Goal: Task Accomplishment & Management: Use online tool/utility

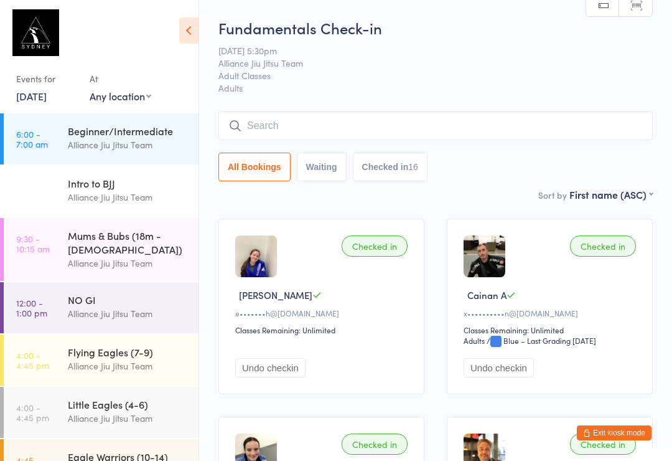
click at [545, 122] on input "search" at bounding box center [436, 125] width 435 height 29
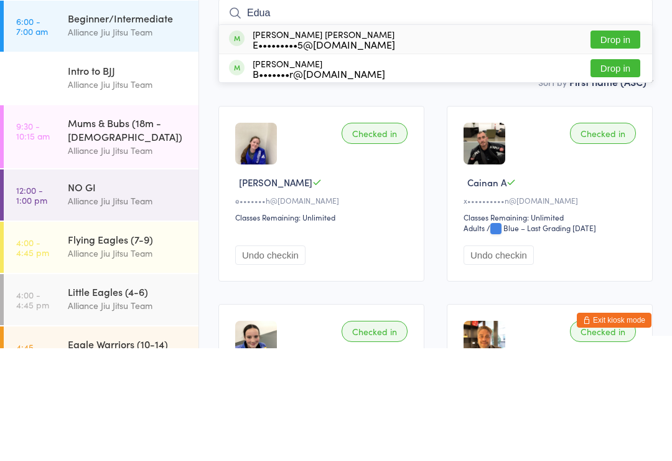
type input "Edua"
click at [619, 143] on button "Drop in" at bounding box center [616, 152] width 50 height 18
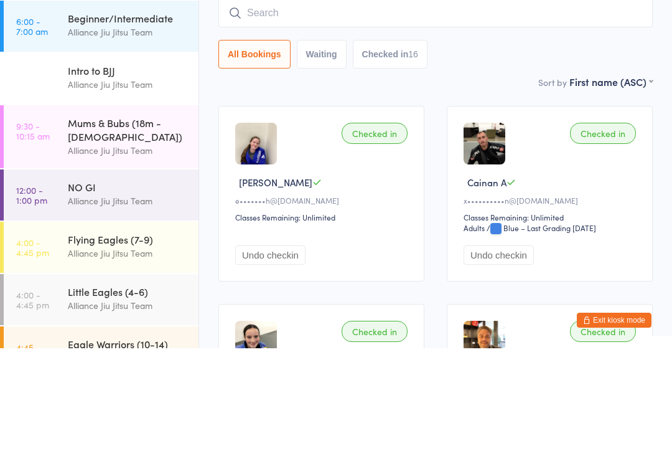
scroll to position [113, 0]
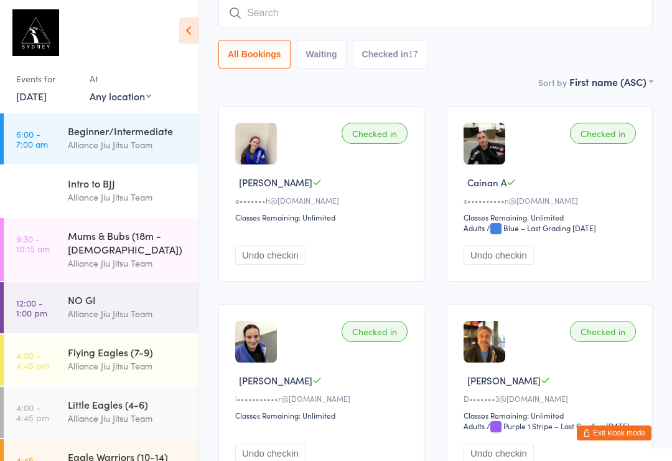
click at [336, 16] on input "search" at bounding box center [436, 13] width 435 height 29
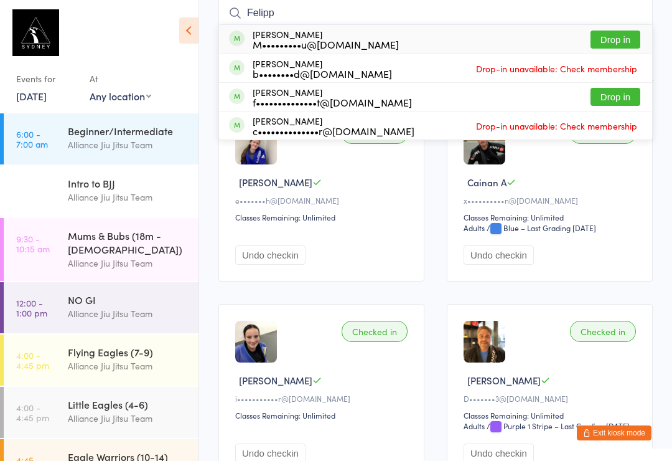
type input "Felipp"
click at [618, 32] on button "Drop in" at bounding box center [616, 40] width 50 height 18
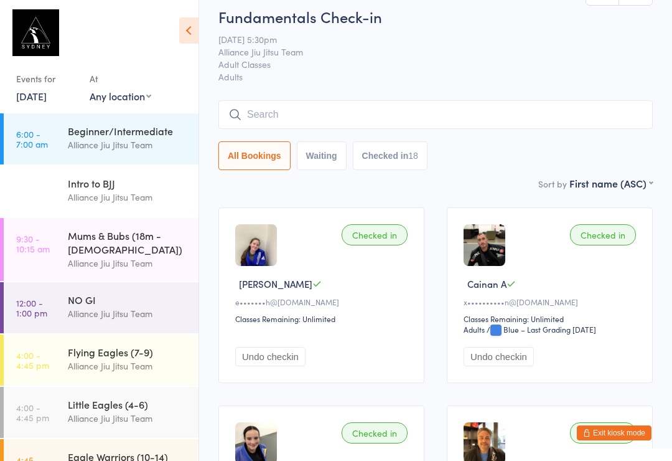
scroll to position [10, 0]
click at [461, 115] on input "search" at bounding box center [436, 115] width 435 height 29
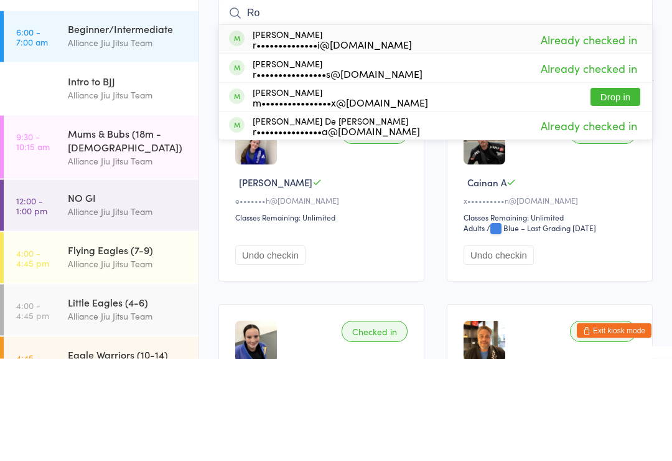
type input "R"
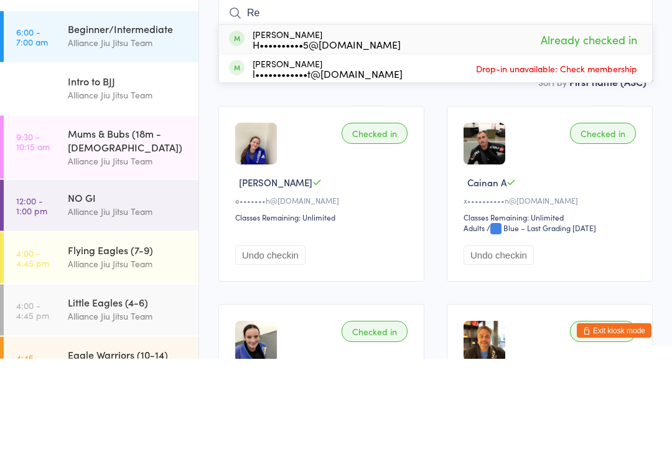
type input "R"
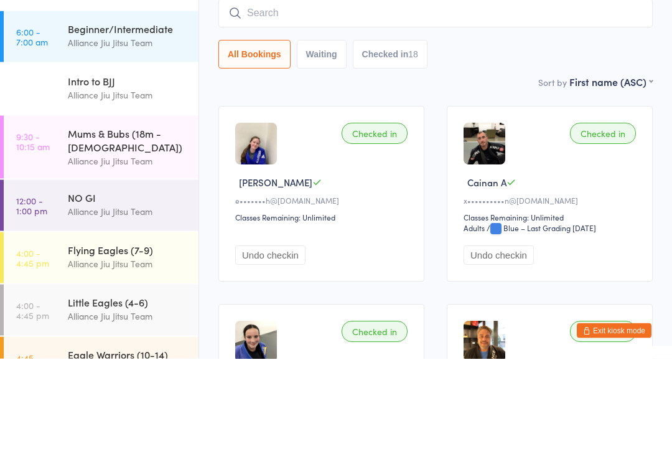
click at [496, 143] on div "All Bookings Waiting Checked in 18" at bounding box center [436, 157] width 435 height 29
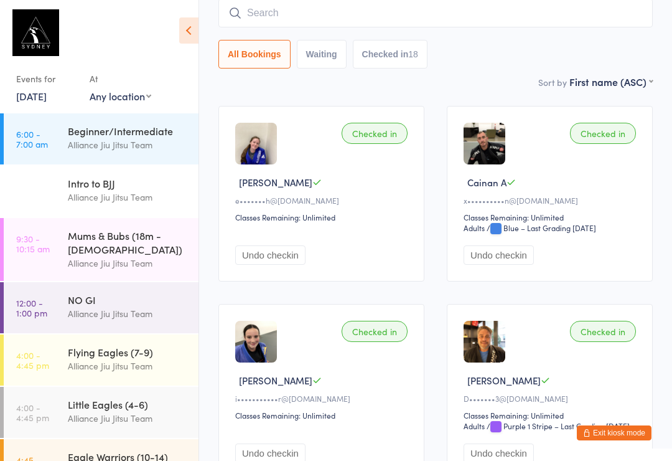
click at [268, 14] on input "search" at bounding box center [436, 13] width 435 height 29
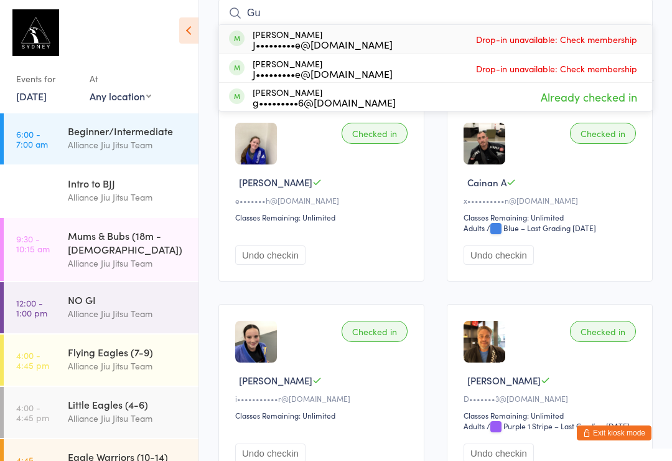
type input "G"
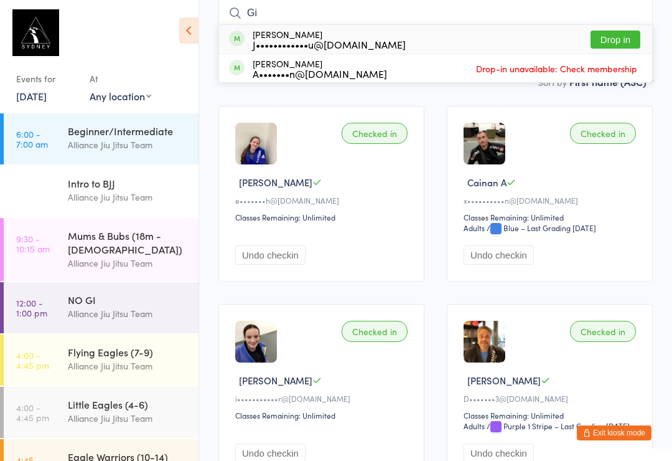
type input "G"
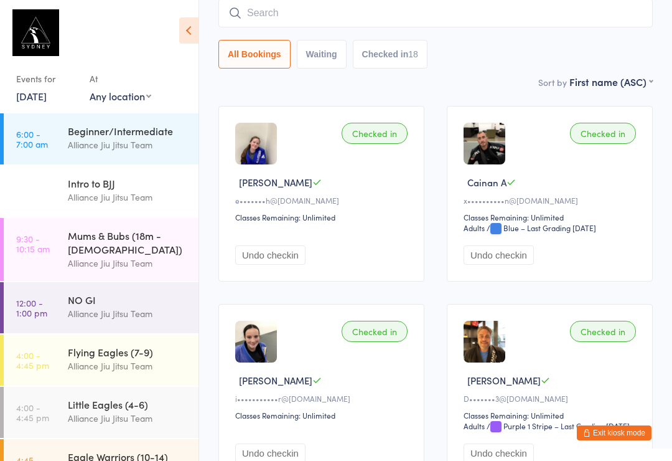
click at [495, 78] on div "Sort by First name (ASC) First name (ASC) First name (DESC) Last name (ASC) Las…" at bounding box center [436, 82] width 435 height 14
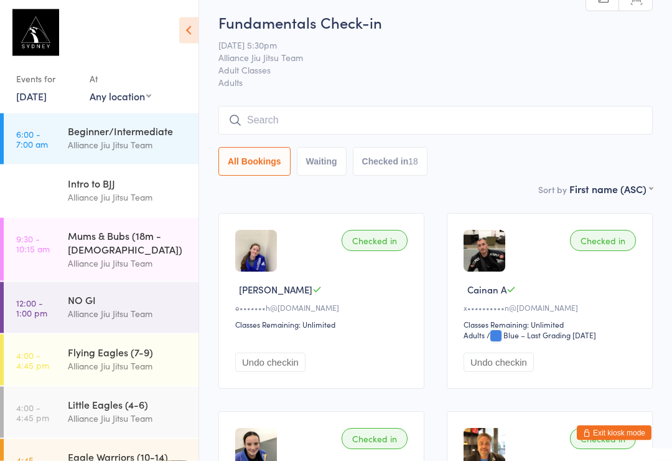
scroll to position [0, 0]
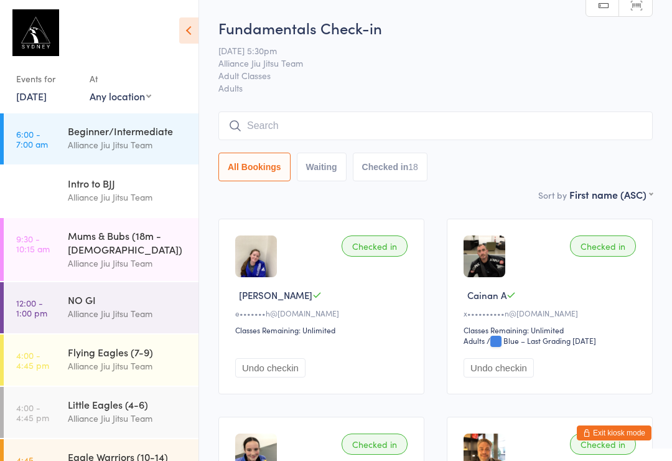
click at [371, 126] on input "search" at bounding box center [436, 125] width 435 height 29
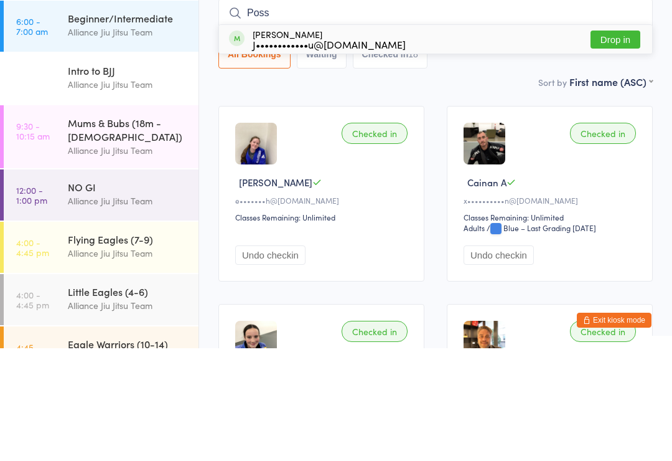
type input "Poss"
click at [340, 142] on div "[PERSON_NAME] J••••••••••••u@[DOMAIN_NAME]" at bounding box center [329, 152] width 153 height 20
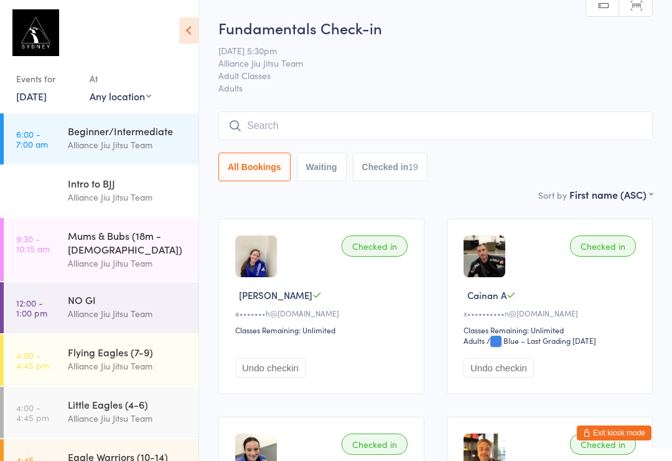
click at [302, 129] on input "search" at bounding box center [436, 125] width 435 height 29
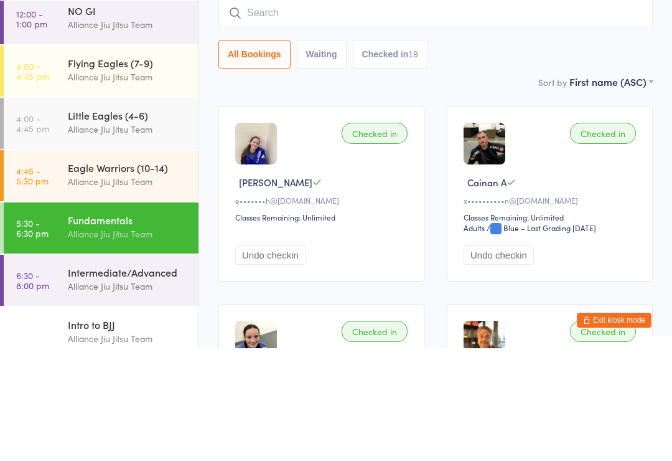
scroll to position [176, 0]
click at [139, 288] on div "Alliance Jiu Jitsu Team" at bounding box center [128, 295] width 120 height 14
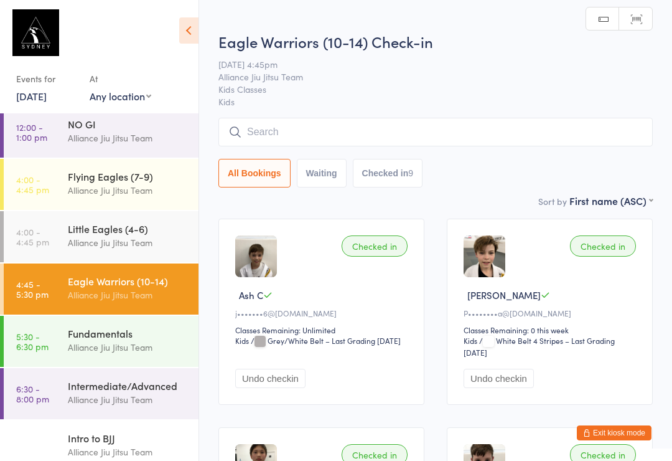
click at [114, 368] on div "Intermediate/Advanced Alliance Jiu Jitsu Team" at bounding box center [133, 392] width 131 height 49
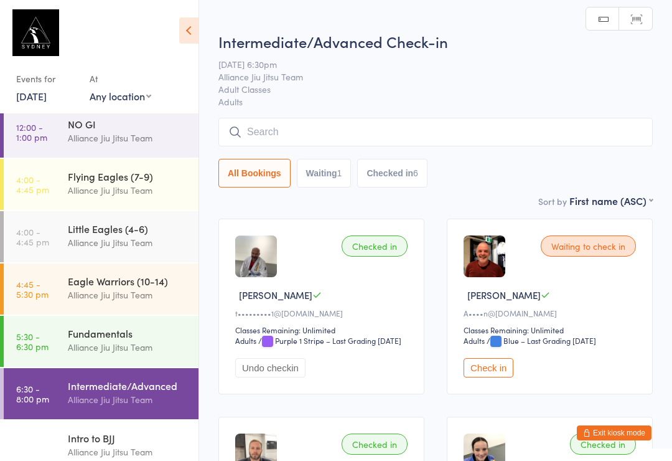
click at [405, 136] on input "search" at bounding box center [436, 132] width 435 height 29
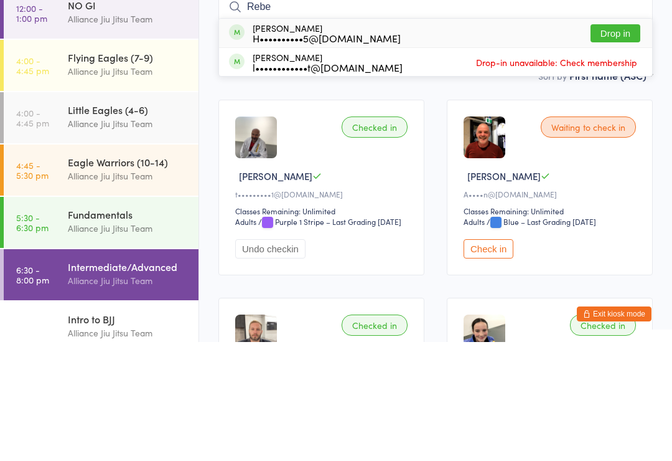
type input "Rebe"
click at [607, 143] on button "Drop in" at bounding box center [616, 152] width 50 height 18
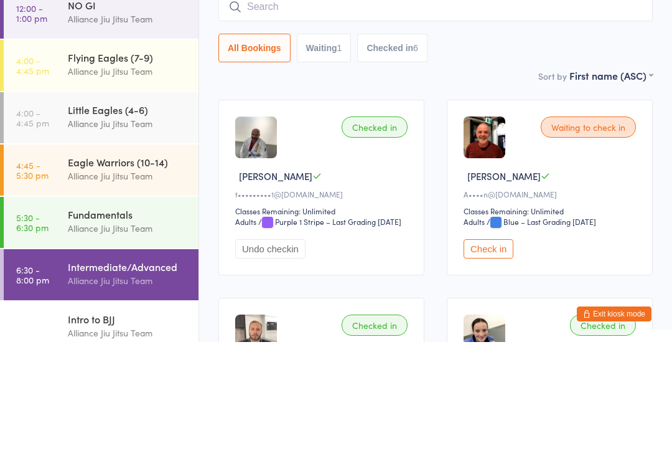
scroll to position [119, 0]
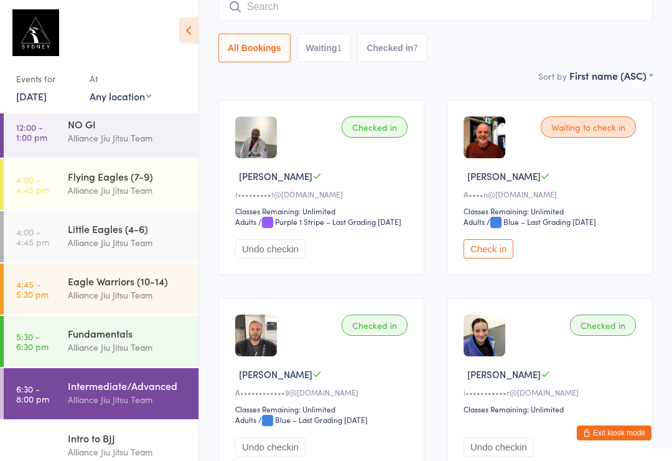
click at [474, 258] on button "Check in" at bounding box center [489, 248] width 50 height 19
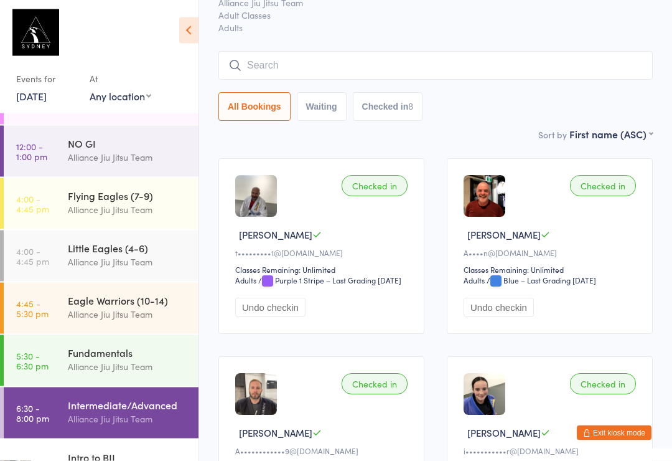
scroll to position [0, 0]
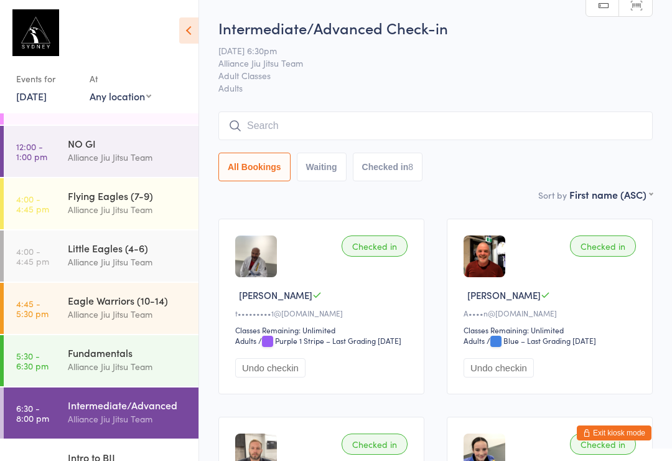
click at [412, 113] on input "search" at bounding box center [436, 125] width 435 height 29
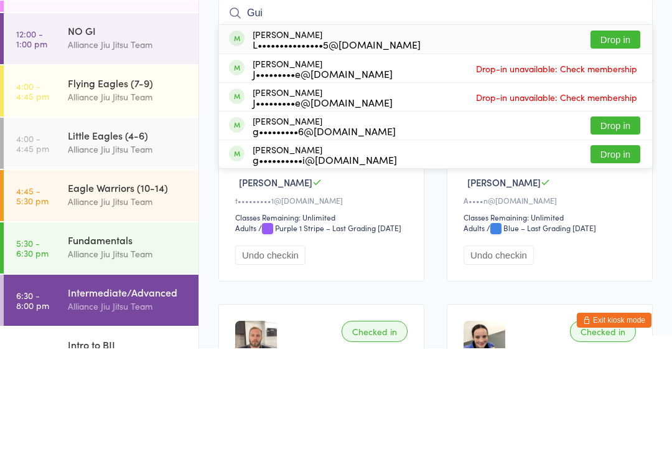
type input "Gui"
click at [620, 258] on button "Drop in" at bounding box center [616, 267] width 50 height 18
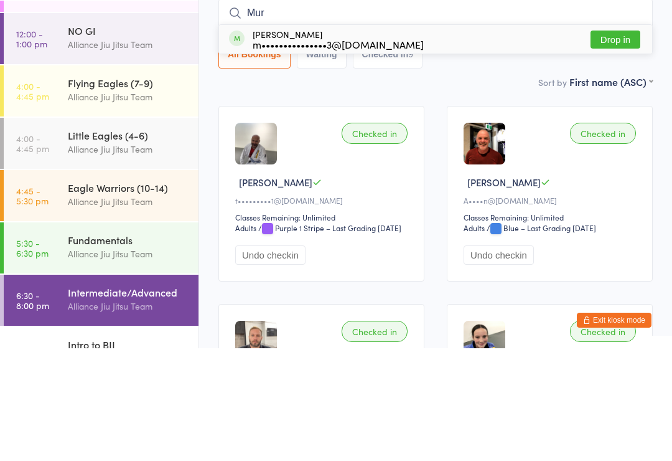
type input "Mur"
click at [625, 143] on button "Drop in" at bounding box center [616, 152] width 50 height 18
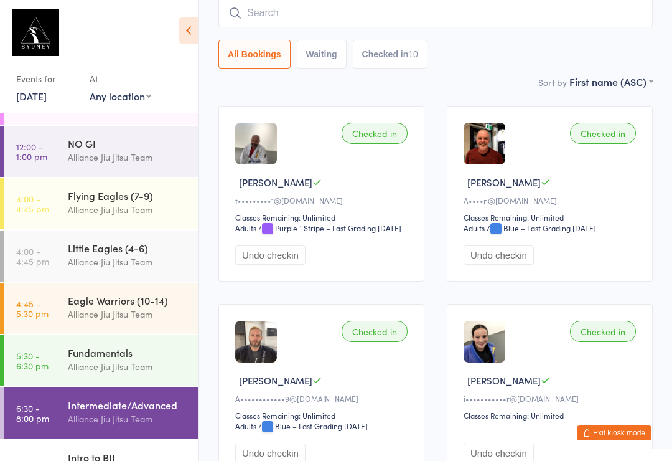
click at [421, 16] on input "search" at bounding box center [436, 13] width 435 height 29
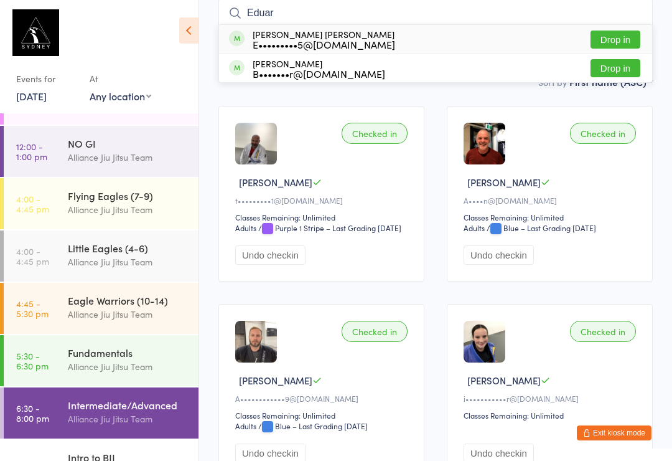
type input "Eduar"
click at [640, 39] on button "Drop in" at bounding box center [616, 40] width 50 height 18
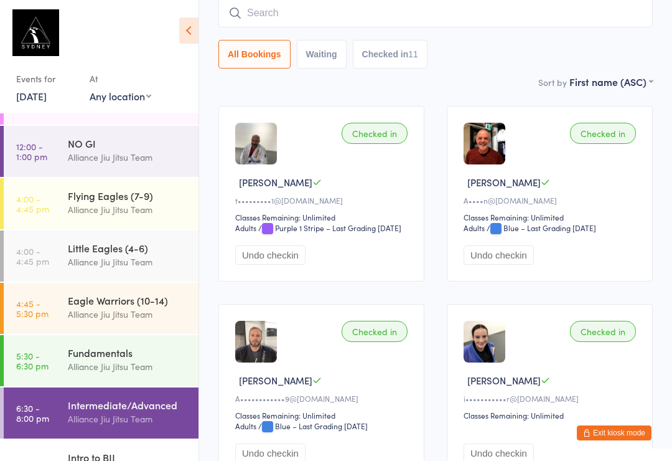
click at [352, 23] on input "search" at bounding box center [436, 13] width 435 height 29
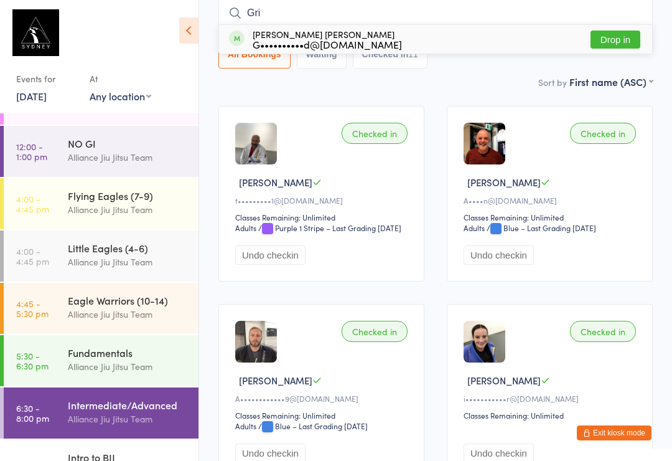
type input "Gri"
click at [614, 44] on button "Drop in" at bounding box center [616, 40] width 50 height 18
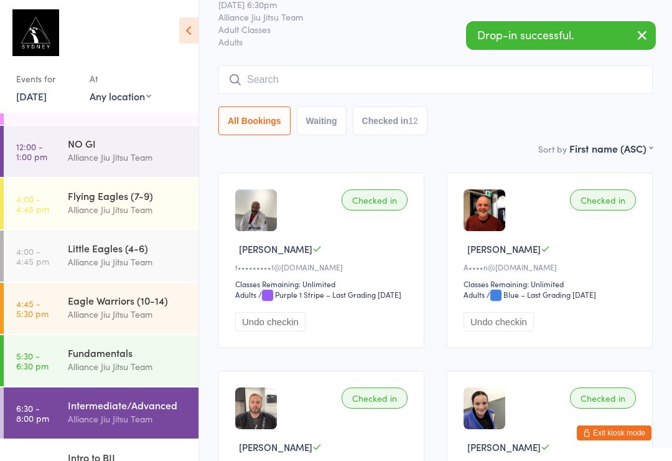
scroll to position [0, 0]
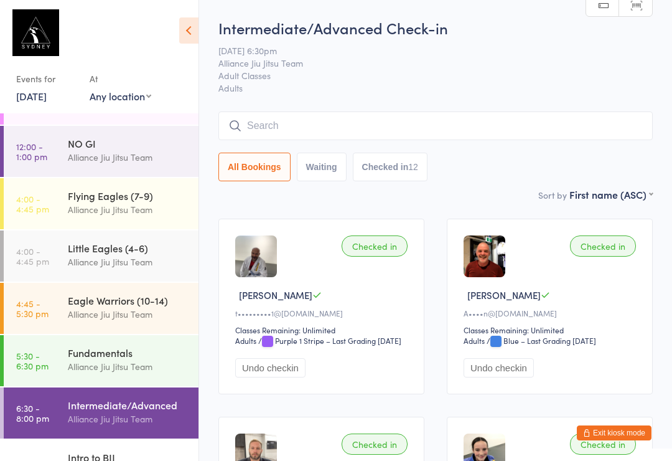
click at [506, 125] on input "search" at bounding box center [436, 125] width 435 height 29
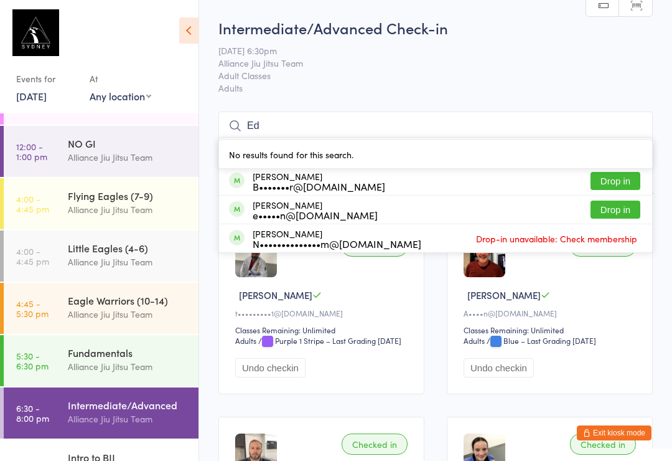
type input "E"
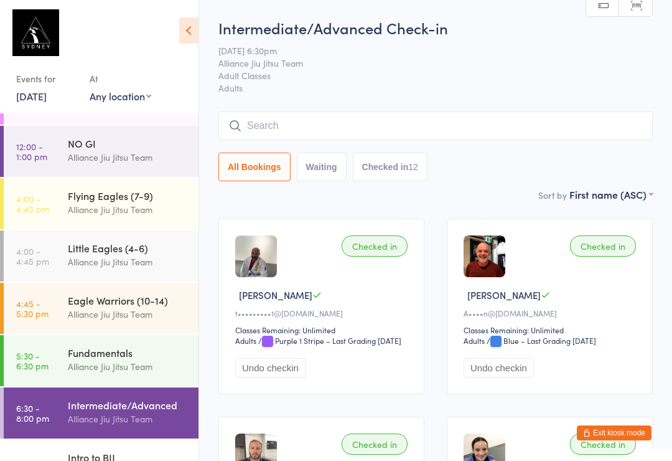
click at [514, 45] on span "16 Sep 6:30pm" at bounding box center [426, 50] width 415 height 12
click at [246, 125] on input "search" at bounding box center [436, 125] width 435 height 29
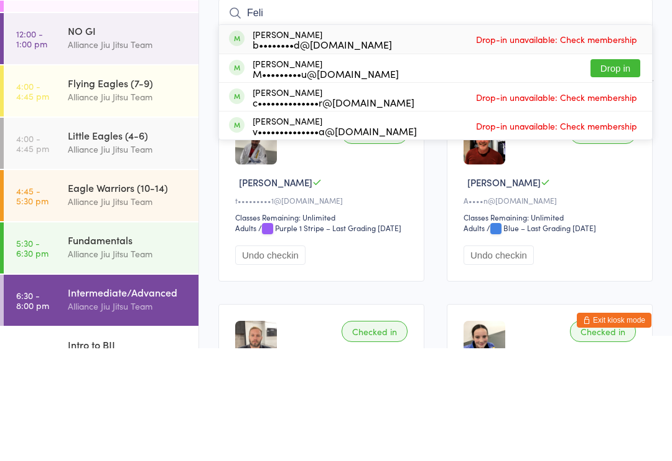
type input "Feli"
click at [604, 172] on button "Drop in" at bounding box center [616, 181] width 50 height 18
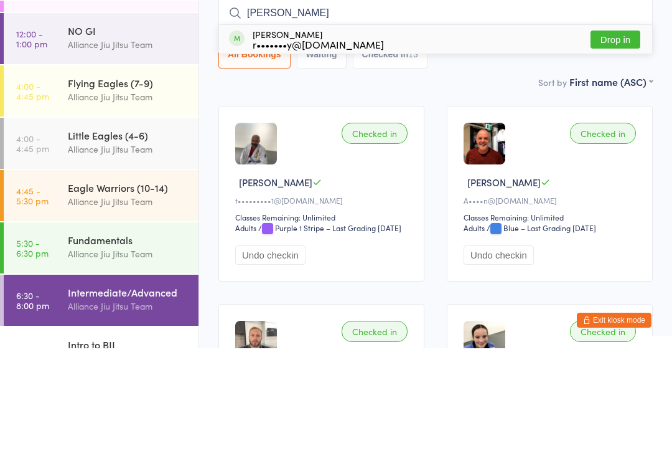
type input "Rory"
click at [603, 143] on button "Drop in" at bounding box center [616, 152] width 50 height 18
